Goal: Check status: Check status

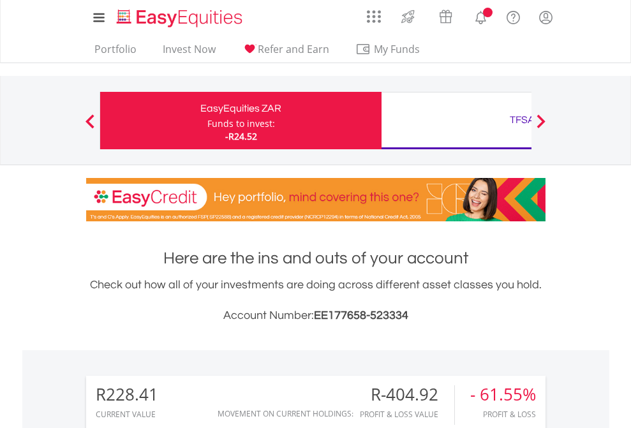
scroll to position [122, 200]
click at [207, 121] on div "Funds to invest:" at bounding box center [241, 123] width 68 height 13
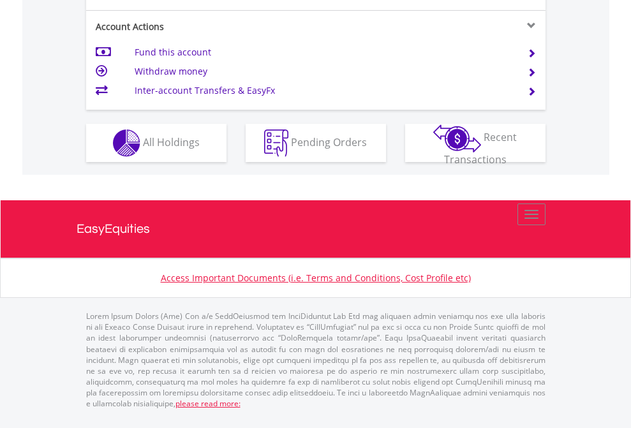
scroll to position [1197, 0]
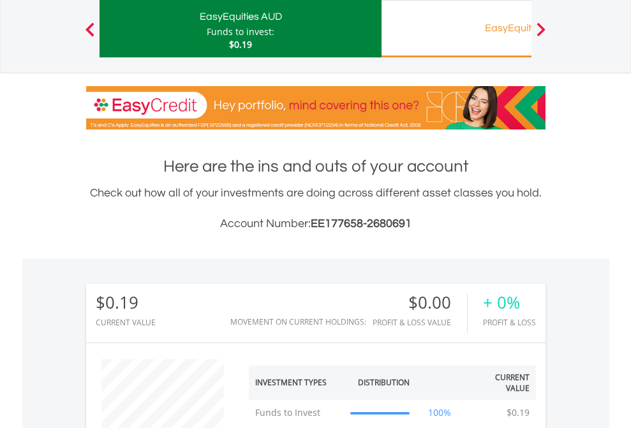
click at [456, 29] on div "EasyEquities RA" at bounding box center [522, 28] width 266 height 18
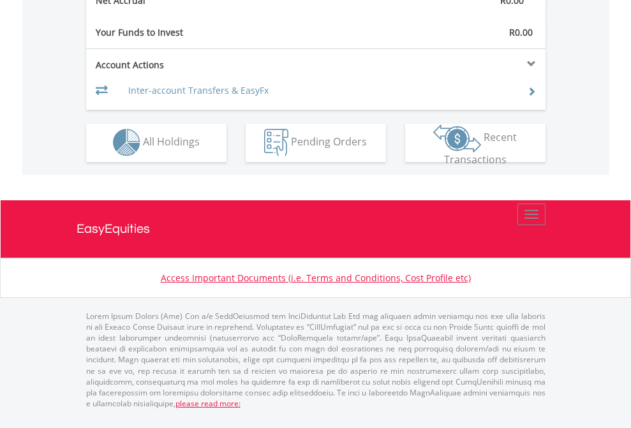
scroll to position [1192, 0]
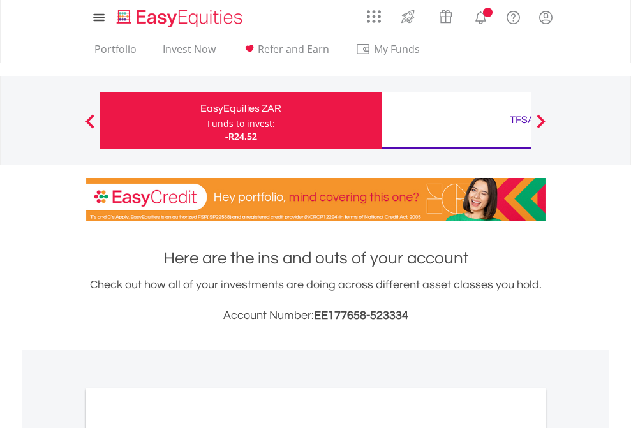
scroll to position [766, 0]
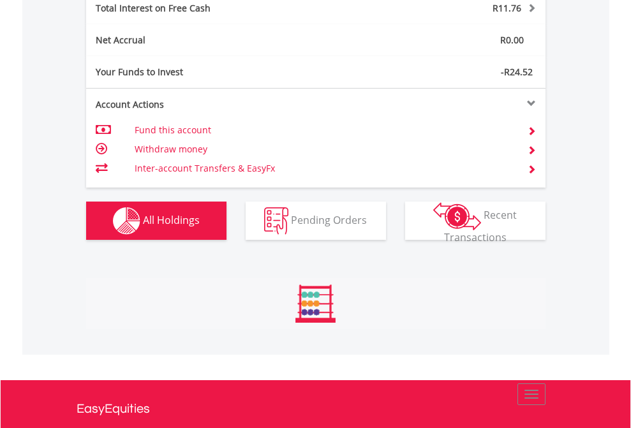
scroll to position [122, 200]
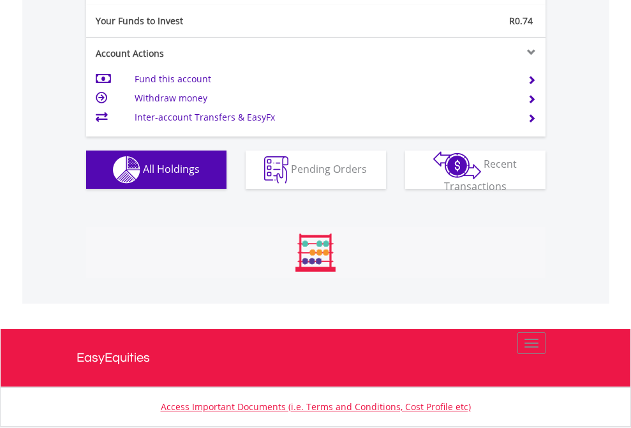
scroll to position [122, 200]
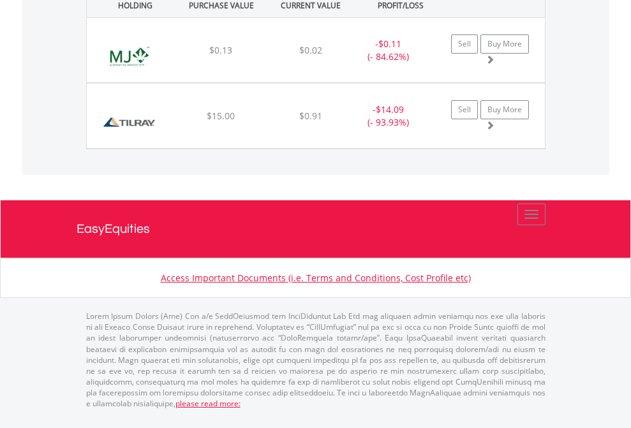
scroll to position [92, 0]
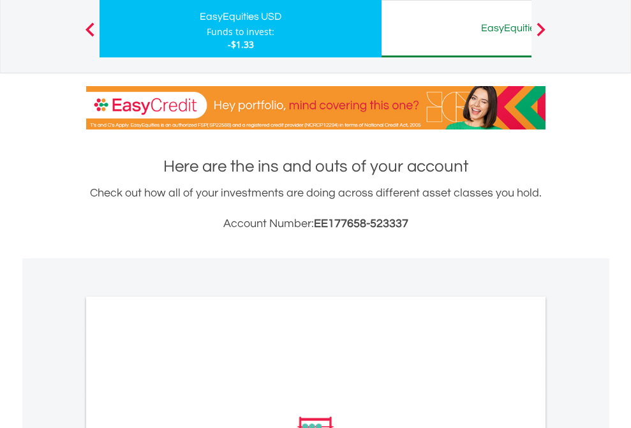
click at [456, 29] on div "EasyEquities AUD" at bounding box center [522, 28] width 266 height 18
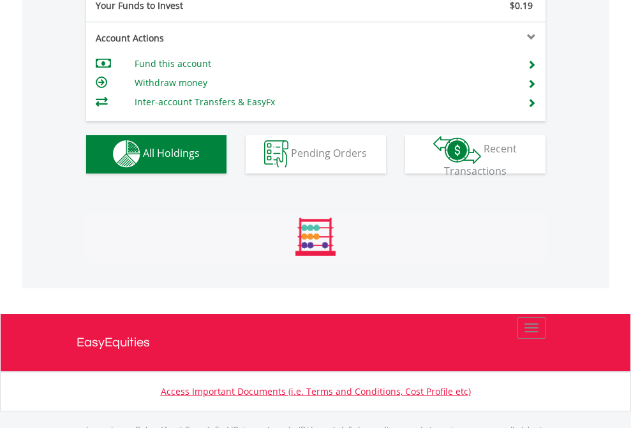
scroll to position [1263, 0]
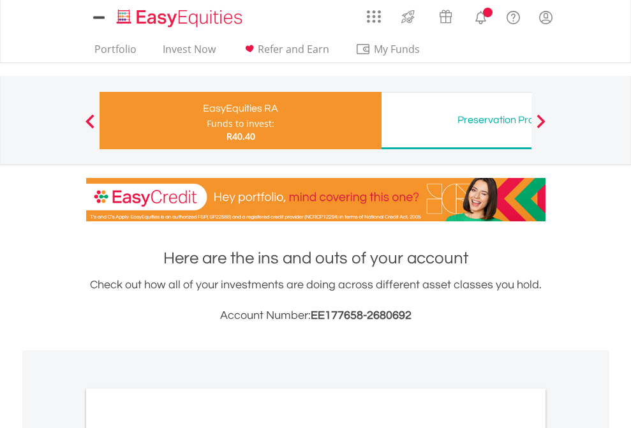
scroll to position [766, 0]
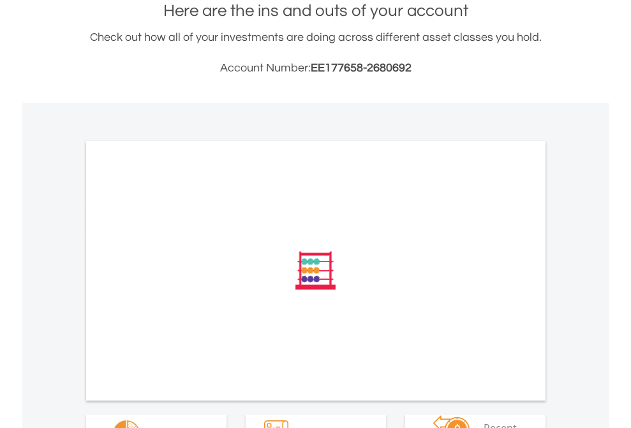
click at [143, 425] on span "All Holdings" at bounding box center [171, 432] width 57 height 14
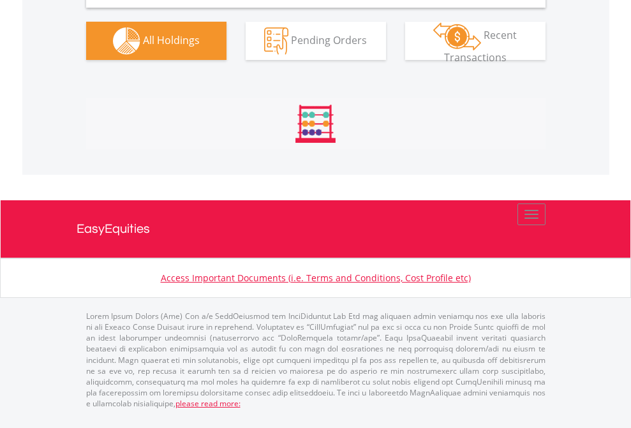
scroll to position [1233, 0]
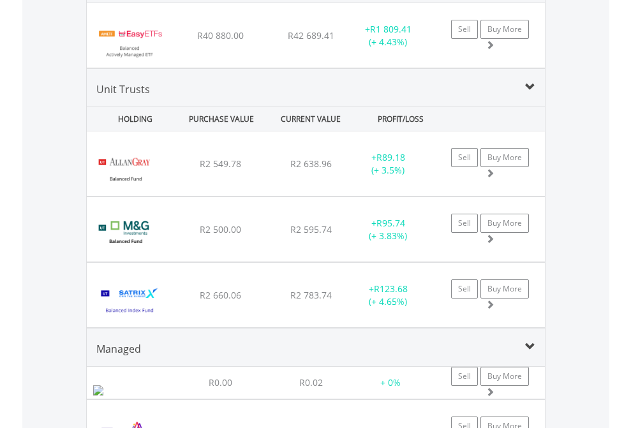
scroll to position [92, 0]
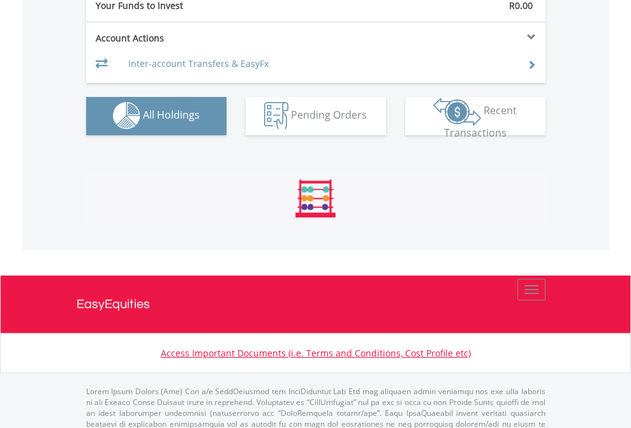
scroll to position [1263, 0]
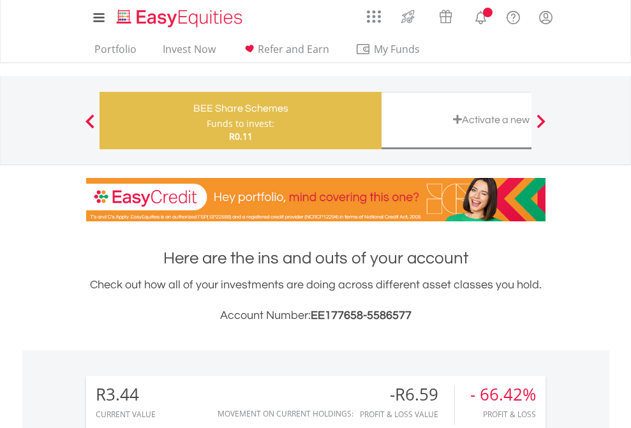
scroll to position [952, 0]
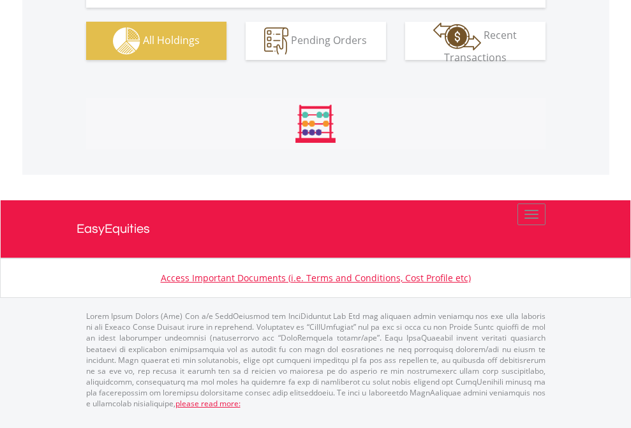
scroll to position [1418, 0]
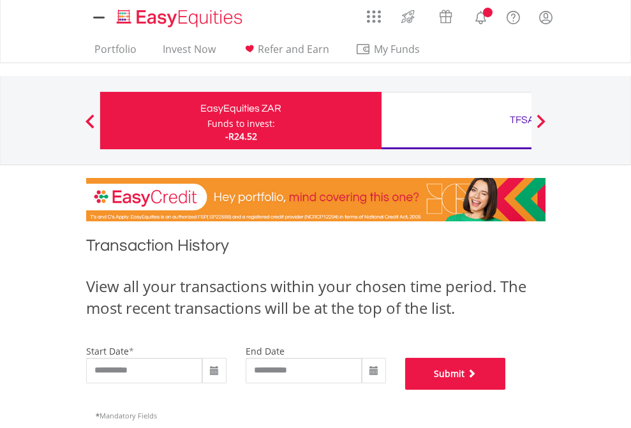
click at [506, 390] on button "Submit" at bounding box center [455, 374] width 101 height 32
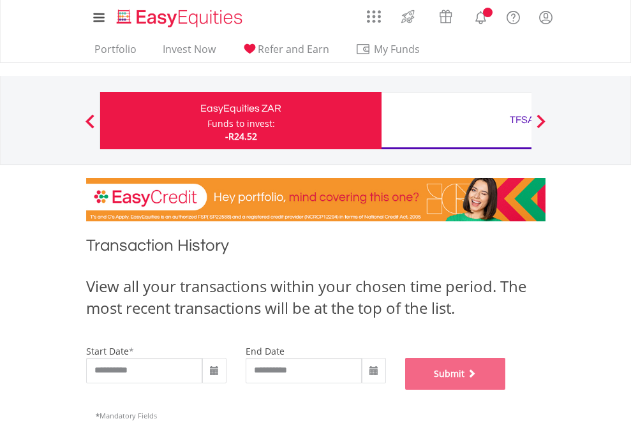
scroll to position [517, 0]
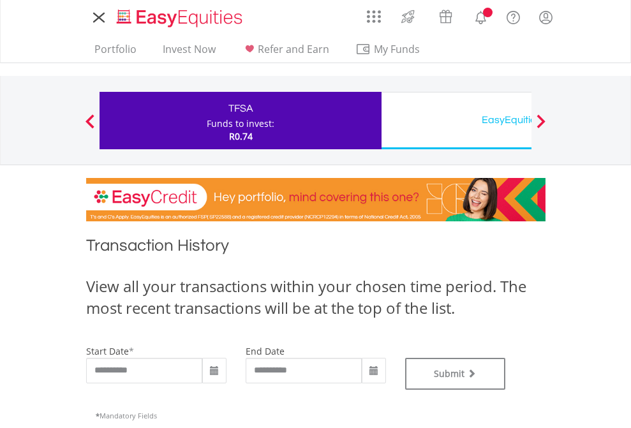
type input "**********"
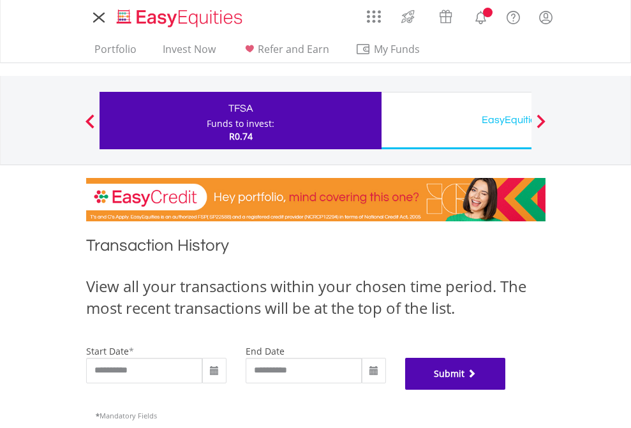
click at [506, 390] on button "Submit" at bounding box center [455, 374] width 101 height 32
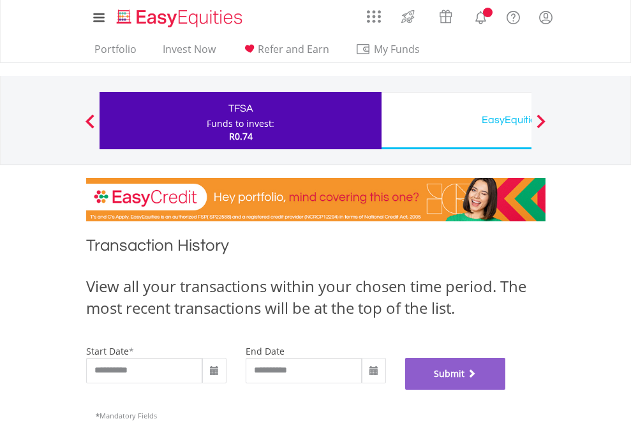
scroll to position [517, 0]
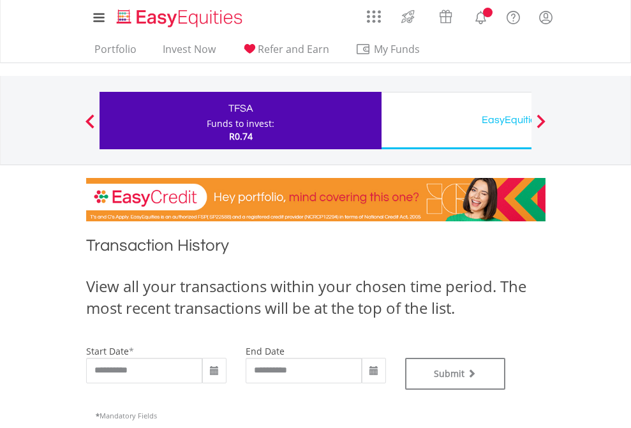
click at [456, 121] on div "EasyEquities USD" at bounding box center [522, 120] width 266 height 18
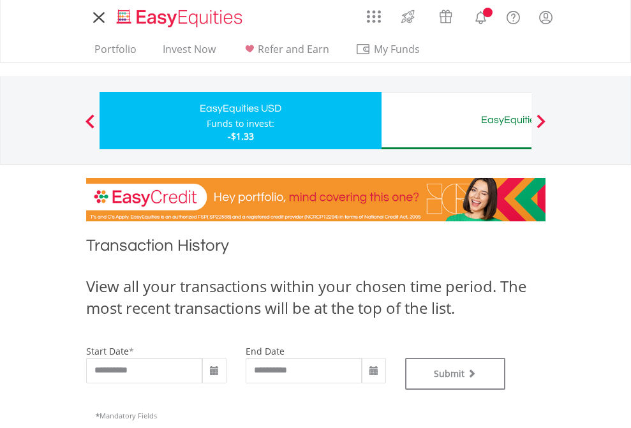
type input "**********"
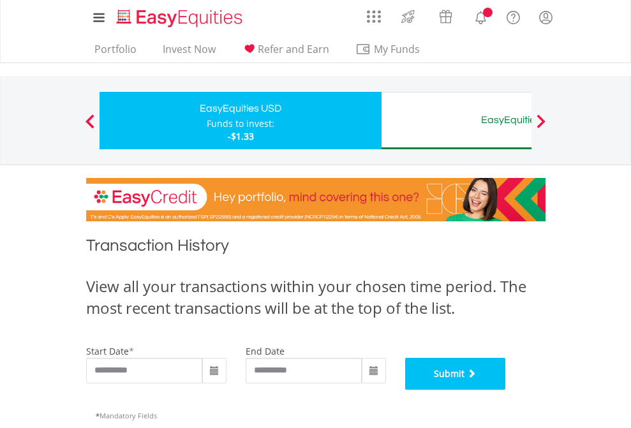
click at [506, 390] on button "Submit" at bounding box center [455, 374] width 101 height 32
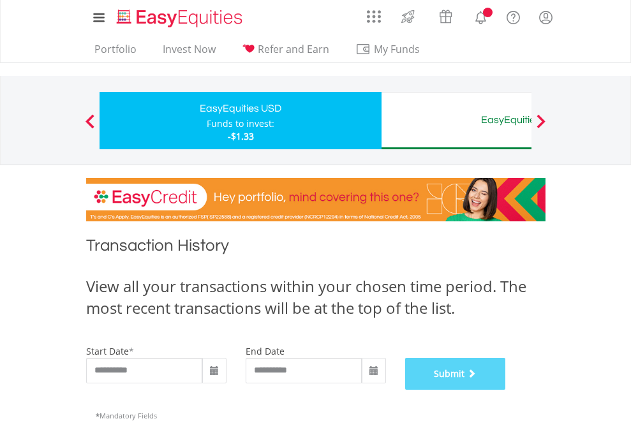
scroll to position [517, 0]
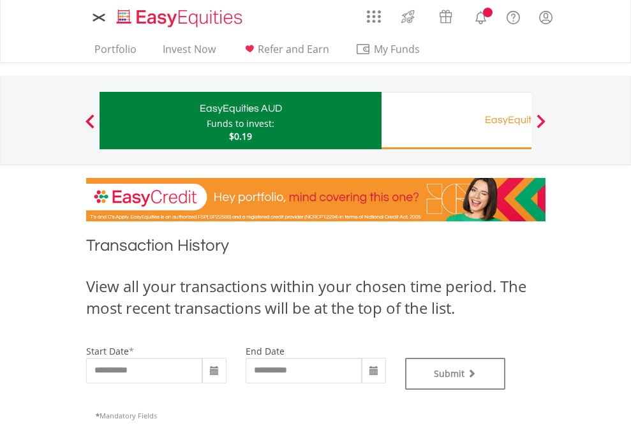
type input "**********"
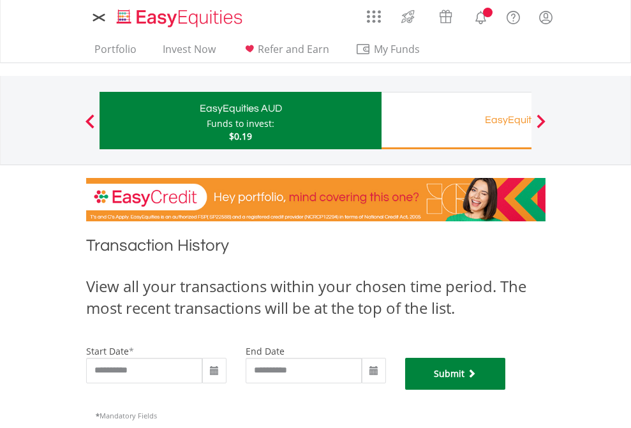
click at [506, 390] on button "Submit" at bounding box center [455, 374] width 101 height 32
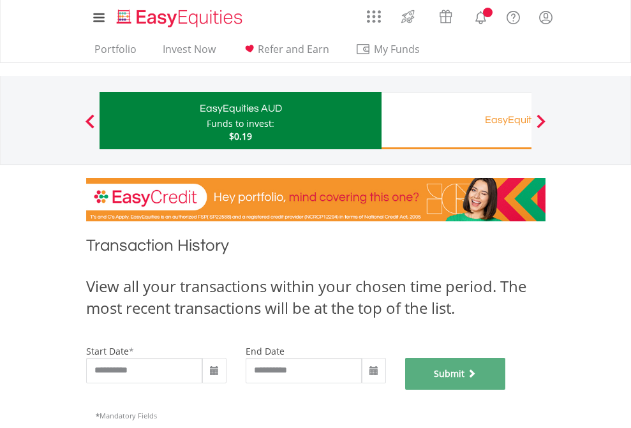
scroll to position [517, 0]
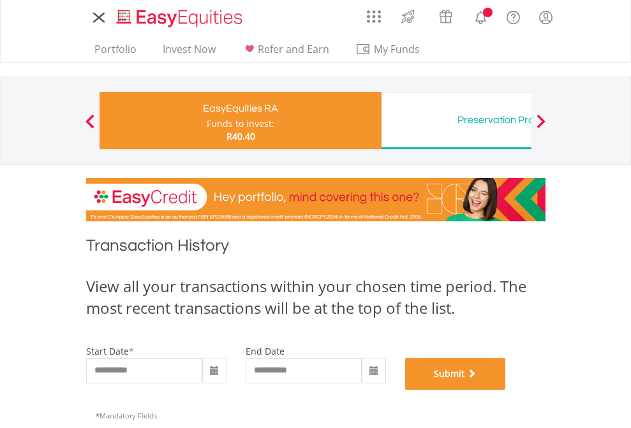
click at [506, 390] on button "Submit" at bounding box center [455, 374] width 101 height 32
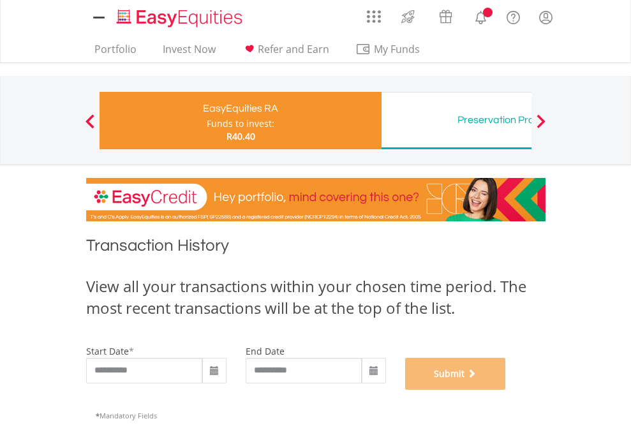
scroll to position [517, 0]
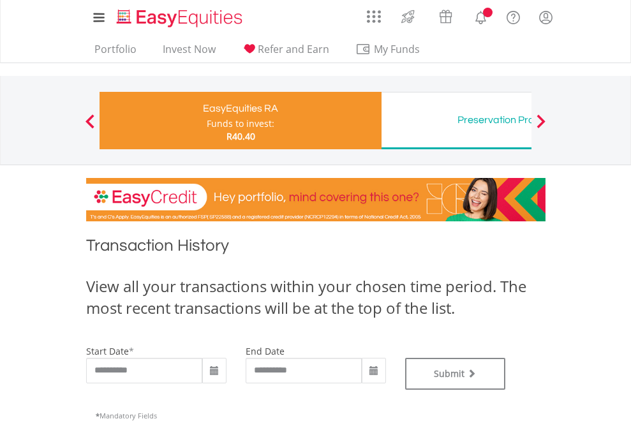
click at [456, 121] on div "Preservation Provident Fund" at bounding box center [522, 120] width 266 height 18
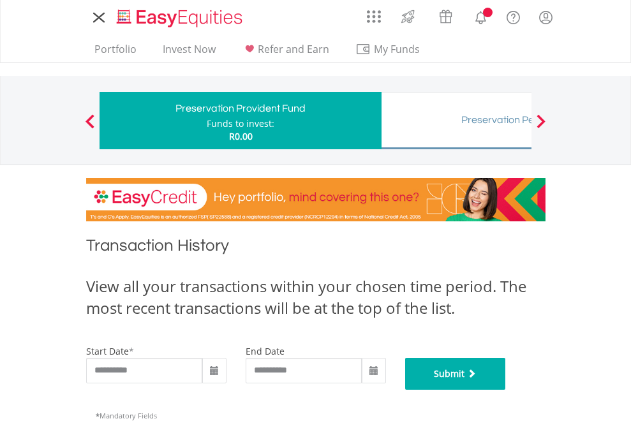
click at [506, 390] on button "Submit" at bounding box center [455, 374] width 101 height 32
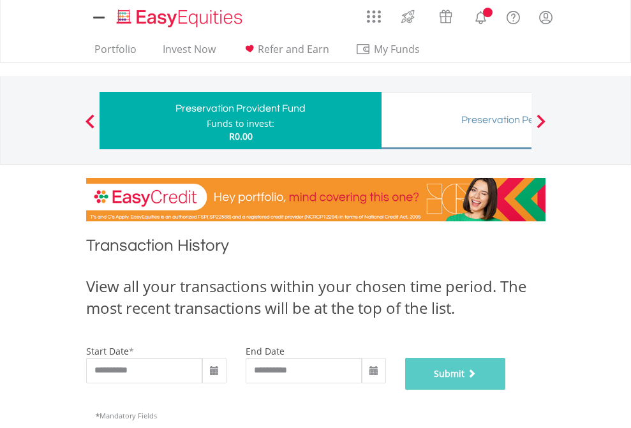
scroll to position [517, 0]
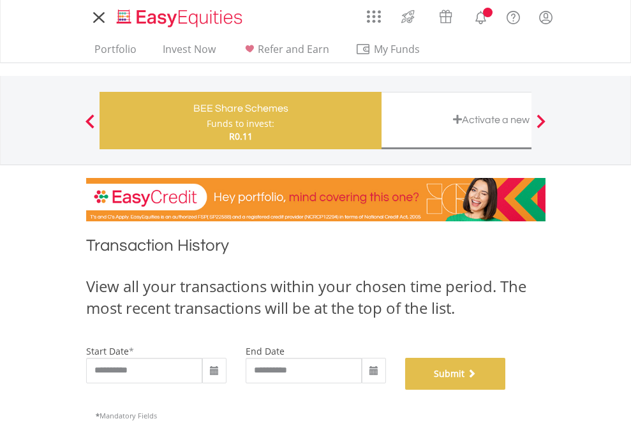
click at [506, 390] on button "Submit" at bounding box center [455, 374] width 101 height 32
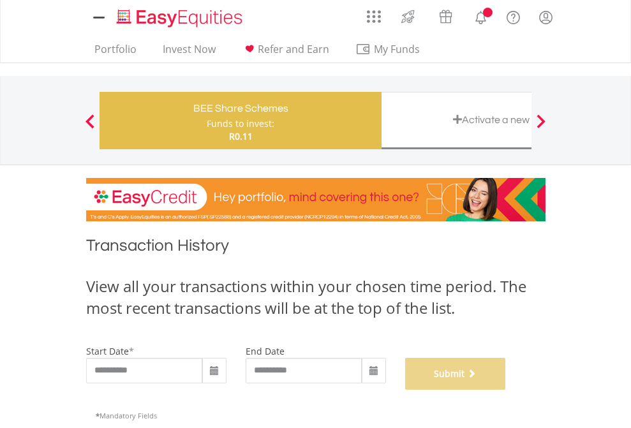
scroll to position [517, 0]
